Goal: Task Accomplishment & Management: Complete application form

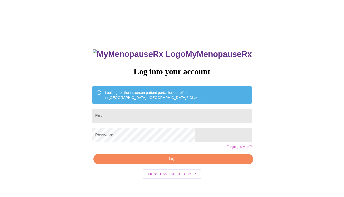
scroll to position [5, 0]
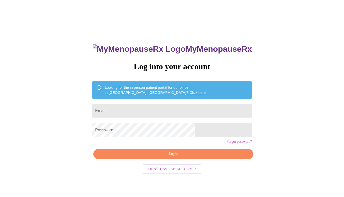
click at [138, 112] on input "Email" at bounding box center [172, 111] width 160 height 14
click at [136, 111] on input "Email" at bounding box center [172, 111] width 160 height 14
type input "[EMAIL_ADDRESS][DOMAIN_NAME]"
click at [287, 122] on div "MyMenopauseRx Log into your account Looking for the in person patient portal fo…" at bounding box center [172, 115] width 340 height 237
click at [167, 157] on span "Login" at bounding box center [173, 154] width 148 height 6
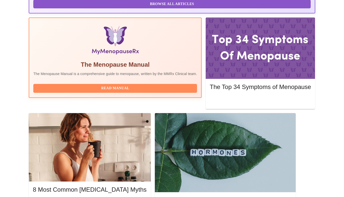
scroll to position [152, 0]
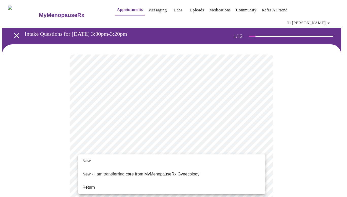
click at [163, 183] on li "Return" at bounding box center [171, 187] width 187 height 9
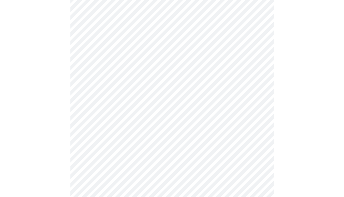
scroll to position [149, 0]
drag, startPoint x: 70, startPoint y: 56, endPoint x: 67, endPoint y: 134, distance: 77.5
click at [67, 134] on div at bounding box center [172, 105] width 340 height 419
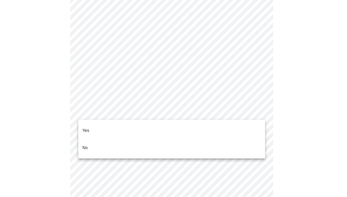
click at [100, 116] on body "MyMenopauseRx Appointments Messaging Labs Uploads Medications Community Refer a…" at bounding box center [173, 163] width 343 height 634
click at [98, 126] on li "Yes" at bounding box center [171, 130] width 187 height 17
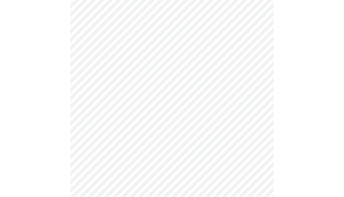
scroll to position [197, 0]
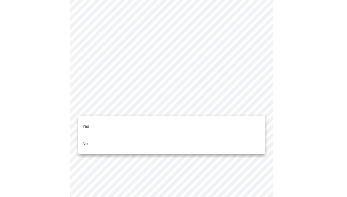
click at [108, 111] on body "MyMenopauseRx Appointments Messaging Labs Uploads Medications Community Refer a…" at bounding box center [173, 120] width 343 height 631
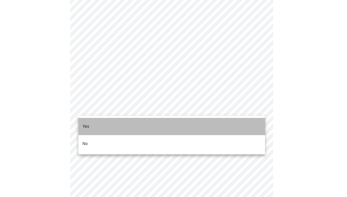
click at [103, 126] on li "Yes" at bounding box center [171, 126] width 187 height 17
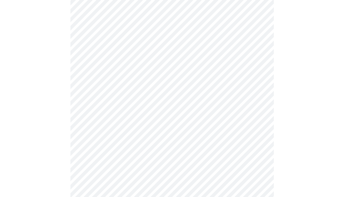
scroll to position [257, 0]
click at [118, 87] on body "MyMenopauseRx Appointments Messaging Labs Uploads Medications Community Refer a…" at bounding box center [172, 59] width 340 height 628
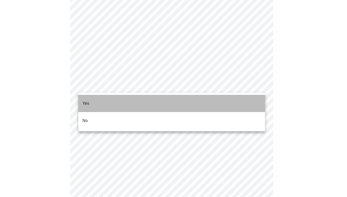
click at [117, 97] on li "Yes" at bounding box center [171, 103] width 187 height 17
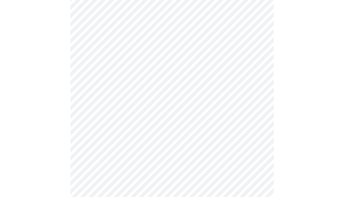
scroll to position [309, 0]
click at [141, 71] on body "MyMenopauseRx Appointments Messaging Labs Uploads Medications Community Refer a…" at bounding box center [172, 5] width 340 height 625
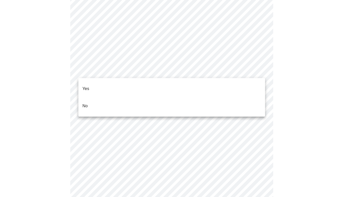
click at [129, 86] on li "Yes" at bounding box center [171, 88] width 187 height 17
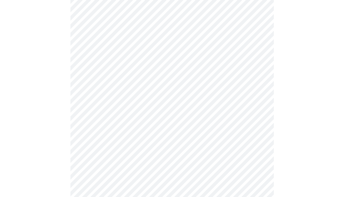
scroll to position [0, 0]
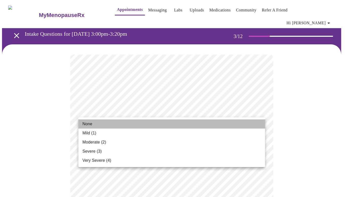
click at [182, 122] on li "None" at bounding box center [171, 124] width 187 height 9
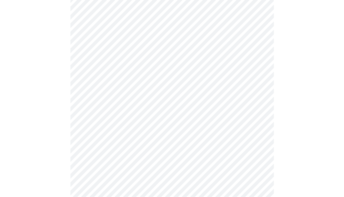
scroll to position [58, 0]
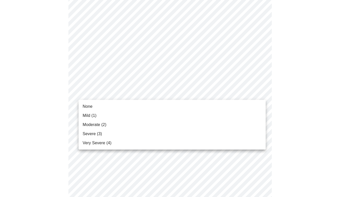
click at [175, 116] on li "Mild (1)" at bounding box center [171, 115] width 187 height 9
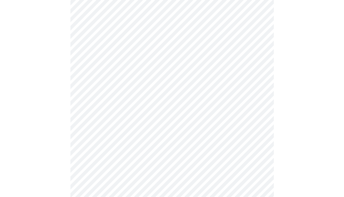
scroll to position [100, 0]
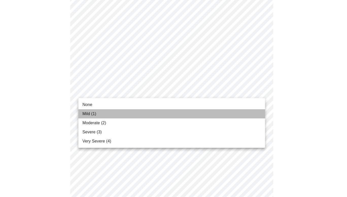
click at [169, 112] on li "Mild (1)" at bounding box center [171, 113] width 187 height 9
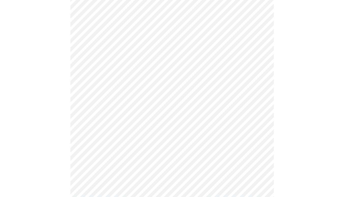
scroll to position [155, 0]
click at [165, 74] on body "MyMenopauseRx Appointments Messaging Labs Uploads Medications Community Refer a…" at bounding box center [172, 177] width 340 height 661
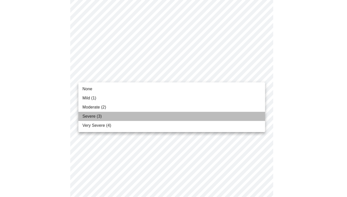
click at [166, 117] on li "Severe (3)" at bounding box center [171, 116] width 187 height 9
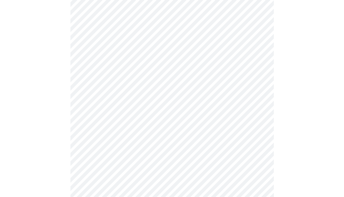
scroll to position [195, 0]
click at [164, 109] on body "MyMenopauseRx Appointments Messaging Labs Uploads Medications Community Refer a…" at bounding box center [173, 134] width 343 height 654
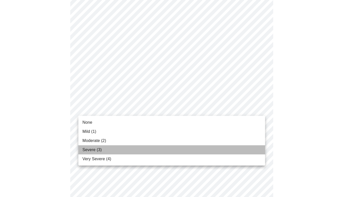
click at [165, 146] on li "Severe (3)" at bounding box center [171, 150] width 187 height 9
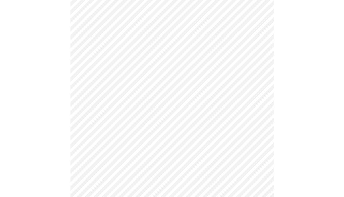
scroll to position [249, 0]
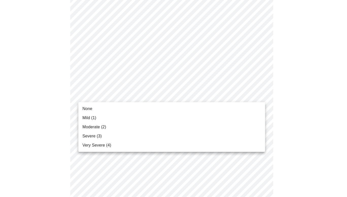
click at [158, 96] on body "MyMenopauseRx Appointments Messaging Labs Uploads Medications Community Refer a…" at bounding box center [173, 76] width 343 height 647
click at [158, 129] on li "Moderate (2)" at bounding box center [171, 127] width 187 height 9
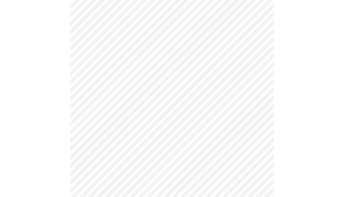
scroll to position [268, 0]
click at [157, 118] on body "MyMenopauseRx Appointments Messaging Labs Uploads Medications Community Refer a…" at bounding box center [172, 54] width 340 height 640
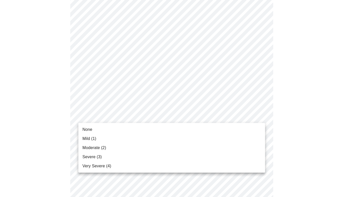
click at [156, 150] on li "Moderate (2)" at bounding box center [171, 148] width 187 height 9
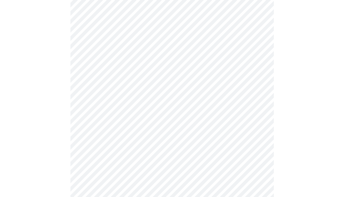
scroll to position [298, 0]
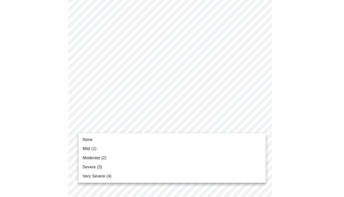
click at [154, 127] on body "MyMenopauseRx Appointments Messaging Labs Uploads Medications Community Refer a…" at bounding box center [172, 20] width 340 height 633
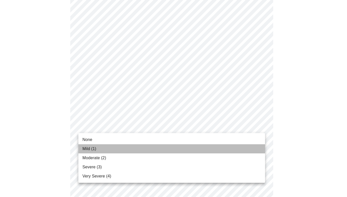
click at [152, 150] on li "Mild (1)" at bounding box center [171, 149] width 187 height 9
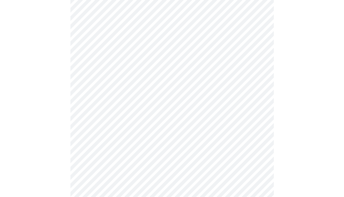
scroll to position [357, 0]
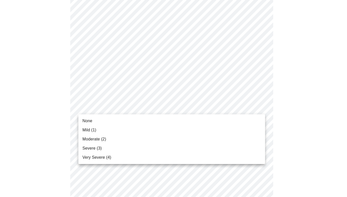
click at [144, 139] on li "Moderate (2)" at bounding box center [171, 139] width 187 height 9
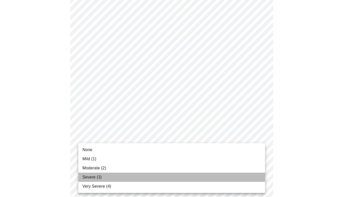
click at [137, 179] on li "Severe (3)" at bounding box center [171, 177] width 187 height 9
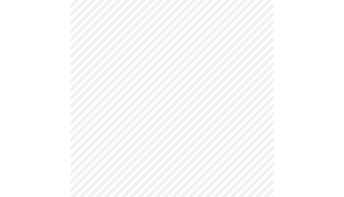
scroll to position [109, 0]
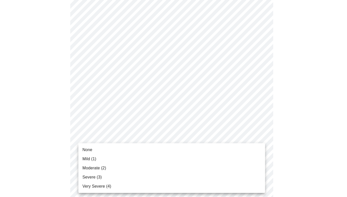
click at [186, 156] on body "MyMenopauseRx Appointments Messaging Labs Uploads Medications Community Refer a…" at bounding box center [173, 199] width 343 height 612
click at [181, 177] on li "Severe (3)" at bounding box center [171, 177] width 187 height 9
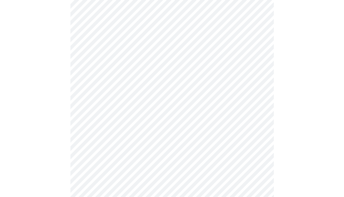
scroll to position [227, 0]
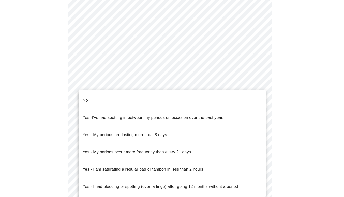
click at [135, 86] on body "MyMenopauseRx Appointments Messaging Labs Uploads Medications Community Refer a…" at bounding box center [172, 29] width 340 height 508
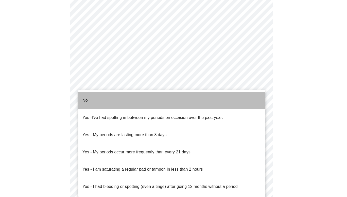
click at [132, 96] on li "No" at bounding box center [171, 100] width 187 height 17
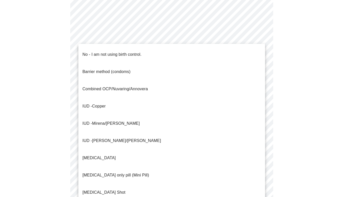
click at [131, 116] on body "MyMenopauseRx Appointments Messaging Labs Uploads Medications Community Refer a…" at bounding box center [173, 27] width 343 height 505
click at [146, 48] on li "No - I am not using birth control." at bounding box center [171, 54] width 187 height 17
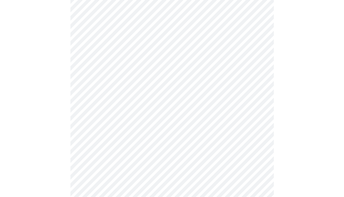
scroll to position [269, 0]
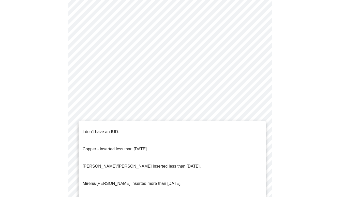
click at [132, 125] on li "I don't have an IUD." at bounding box center [171, 131] width 187 height 17
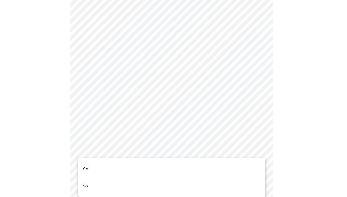
click at [135, 164] on li "Yes" at bounding box center [171, 169] width 187 height 17
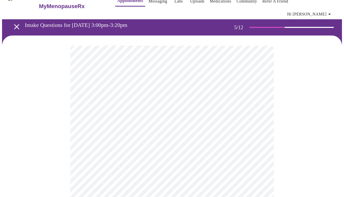
scroll to position [9, 0]
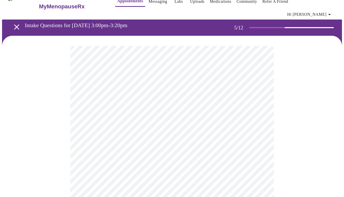
click at [149, 126] on body "MyMenopauseRx Appointments Messaging Labs Uploads Medications Community Refer a…" at bounding box center [172, 183] width 340 height 380
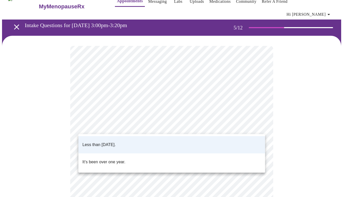
click at [142, 141] on li "Less than [DATE]." at bounding box center [171, 144] width 187 height 17
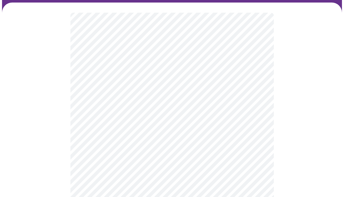
scroll to position [42, 0]
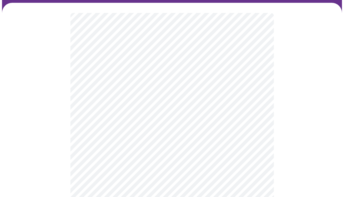
click at [145, 140] on body "MyMenopauseRx Appointments Messaging Labs Uploads Medications Community Refer a…" at bounding box center [172, 150] width 340 height 380
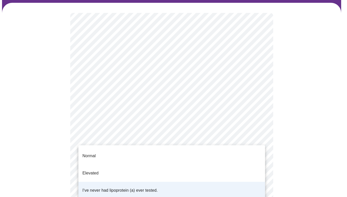
click at [140, 165] on li "Elevated" at bounding box center [171, 173] width 187 height 17
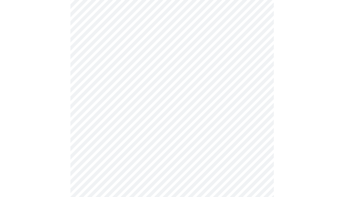
scroll to position [0, 0]
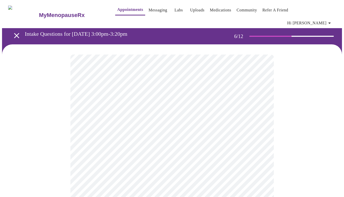
click at [303, 133] on div at bounding box center [172, 160] width 340 height 233
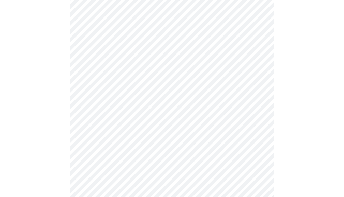
scroll to position [1308, 0]
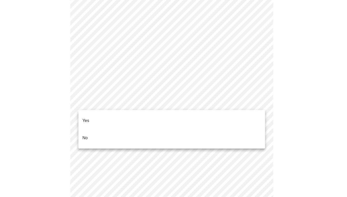
click at [128, 130] on li "No" at bounding box center [171, 138] width 187 height 17
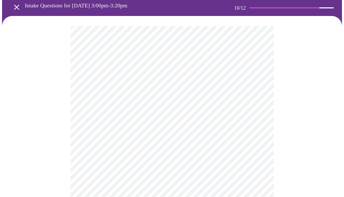
scroll to position [62, 0]
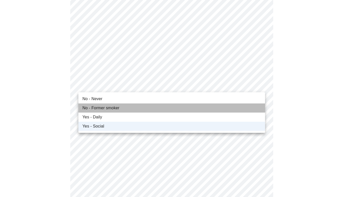
click at [234, 110] on li "No - Former smoker" at bounding box center [171, 108] width 187 height 9
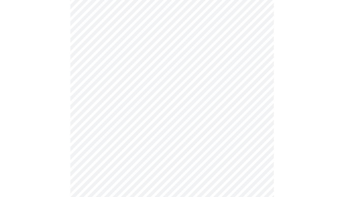
scroll to position [452, 0]
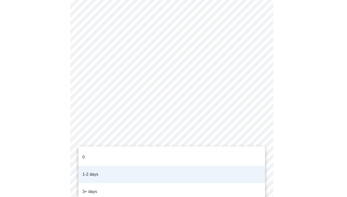
click at [281, 139] on div at bounding box center [173, 98] width 347 height 197
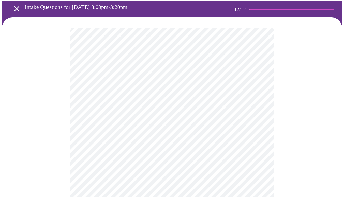
scroll to position [7, 0]
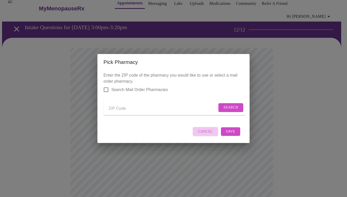
click at [206, 135] on span "Cancel" at bounding box center [205, 132] width 15 height 6
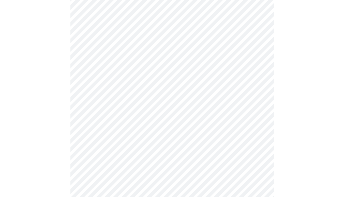
scroll to position [246, 0]
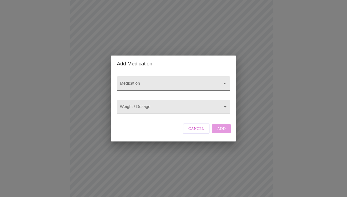
click at [133, 83] on input "Medication" at bounding box center [166, 85] width 95 height 9
type input "w"
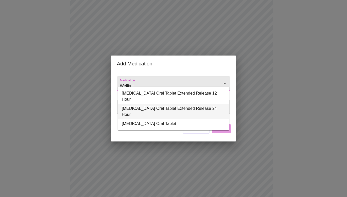
click at [134, 104] on li "[MEDICAL_DATA] Oral Tablet Extended Release 24 Hour" at bounding box center [174, 111] width 112 height 15
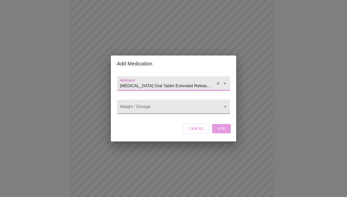
type input "[MEDICAL_DATA] Oral Tablet Extended Release 24 Hour"
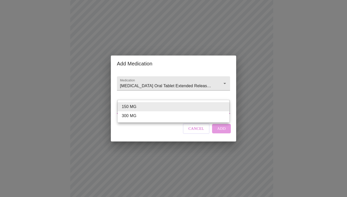
click at [137, 106] on body "MyMenopauseRx Appointments Messaging Labs Uploads Medications Community Refer a…" at bounding box center [173, 68] width 343 height 624
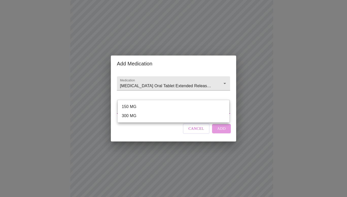
click at [136, 106] on li "150 MG" at bounding box center [174, 106] width 112 height 9
type input "150 MG"
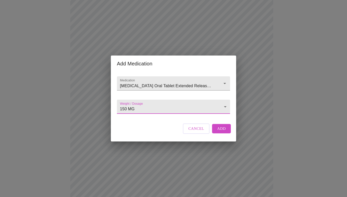
click at [220, 132] on span "Add" at bounding box center [221, 128] width 9 height 7
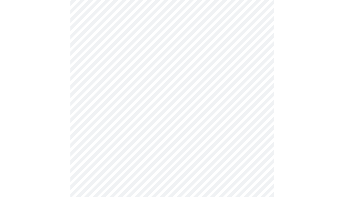
scroll to position [419, 0]
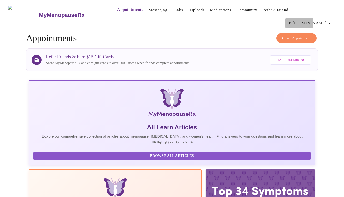
click at [321, 20] on span "Hi [PERSON_NAME]" at bounding box center [309, 23] width 45 height 7
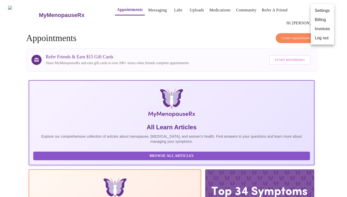
click at [321, 19] on li "Billing" at bounding box center [322, 19] width 23 height 9
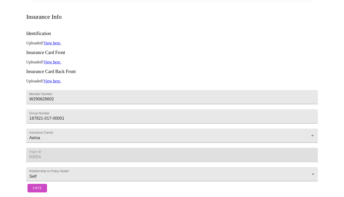
scroll to position [94, 0]
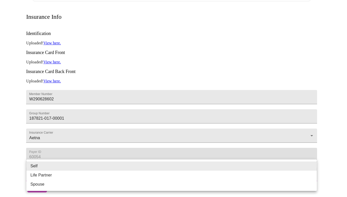
click at [78, 169] on body "MyMenopauseRx Appointments Messaging Labs Uploads Medications Community Refer a…" at bounding box center [173, 53] width 343 height 286
click at [45, 173] on li "Life Partner" at bounding box center [171, 175] width 291 height 9
type input "Life Partner"
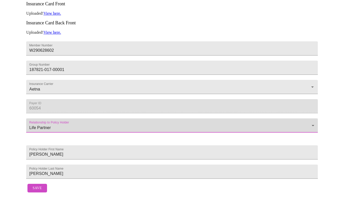
scroll to position [148, 0]
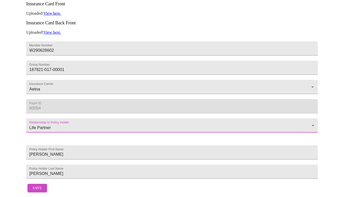
click at [37, 186] on span "Save" at bounding box center [37, 188] width 9 height 6
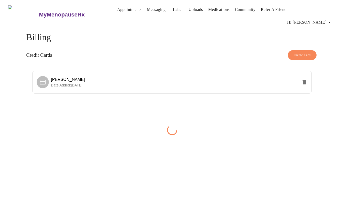
scroll to position [0, 0]
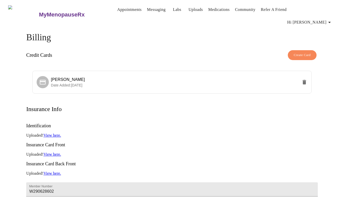
click at [330, 22] on icon "button" at bounding box center [329, 22] width 3 height 1
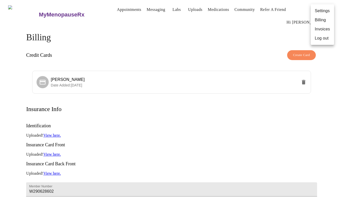
click at [325, 26] on li "Invoices" at bounding box center [322, 29] width 23 height 9
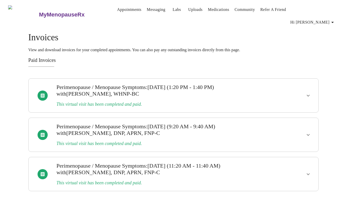
click at [307, 93] on icon "show more" at bounding box center [309, 96] width 6 height 6
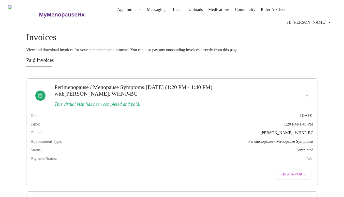
click at [307, 93] on icon "show more" at bounding box center [307, 96] width 6 height 6
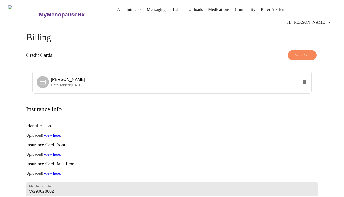
click at [119, 10] on link "Appointments" at bounding box center [129, 9] width 24 height 7
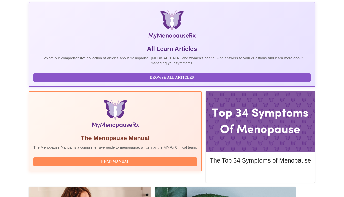
scroll to position [78, 0]
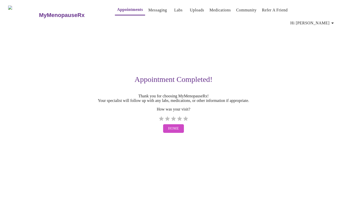
click at [174, 10] on link "Labs" at bounding box center [178, 10] width 8 height 7
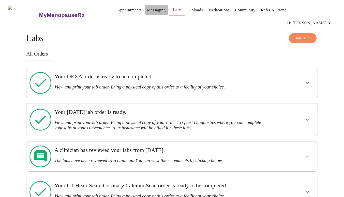
click at [147, 9] on link "Messaging" at bounding box center [156, 10] width 19 height 7
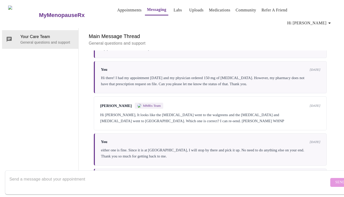
scroll to position [1131, 0]
